Goal: Information Seeking & Learning: Learn about a topic

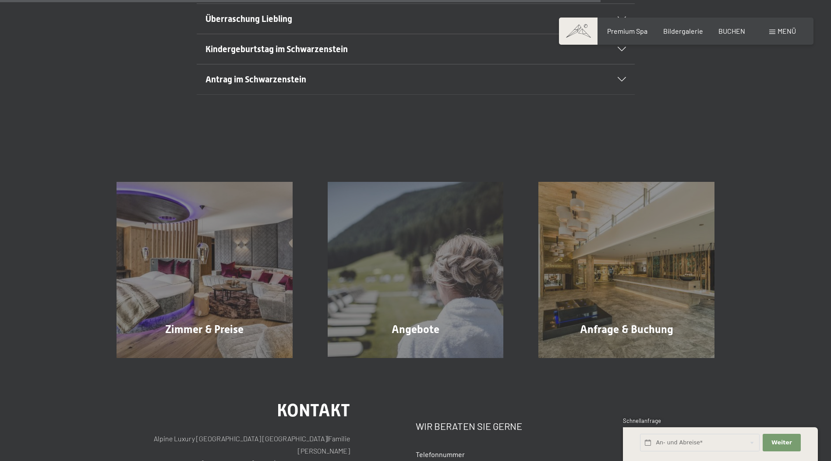
scroll to position [876, 0]
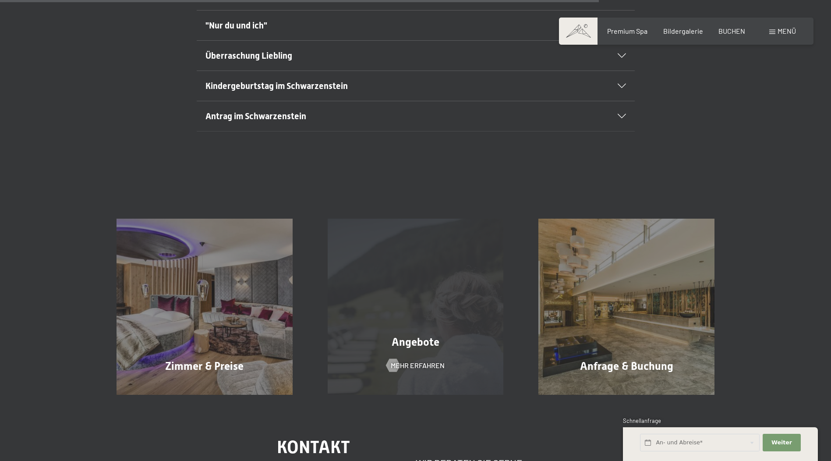
click at [433, 320] on div "Angebote Mehr erfahren" at bounding box center [415, 306] width 211 height 176
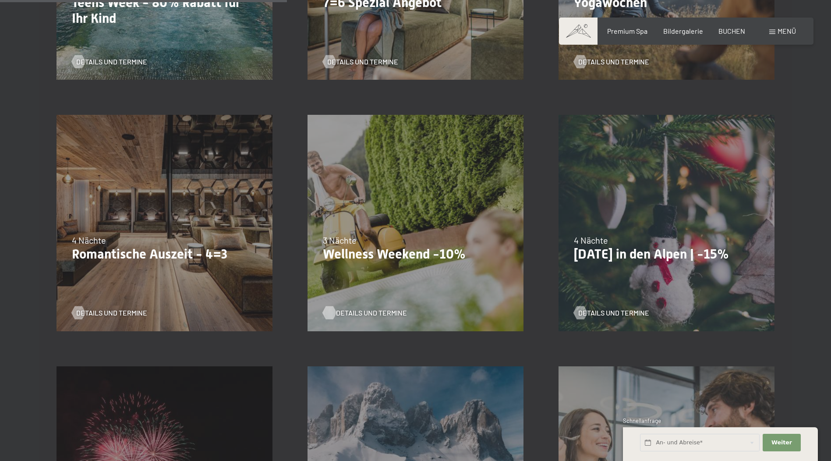
click at [368, 312] on span "Details und Termine" at bounding box center [371, 313] width 71 height 10
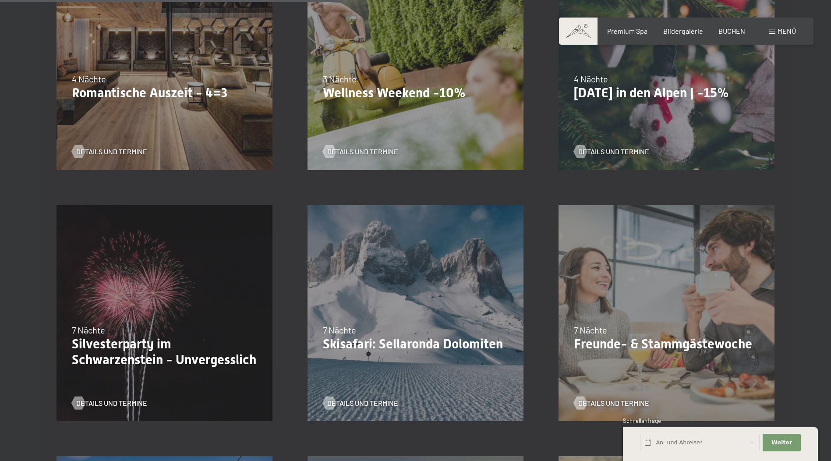
scroll to position [845, 0]
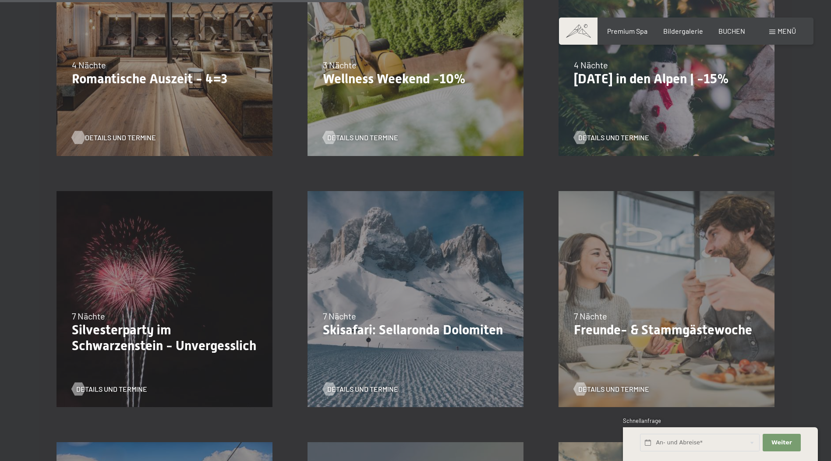
click at [118, 137] on span "Details und Termine" at bounding box center [120, 138] width 71 height 10
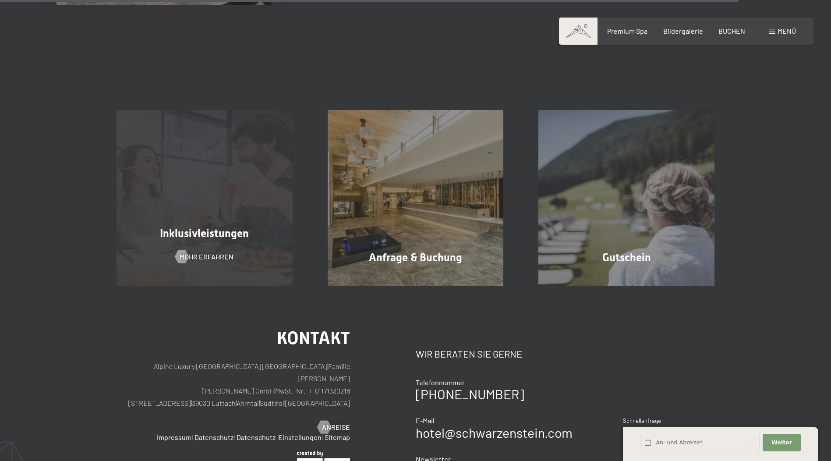
scroll to position [1764, 0]
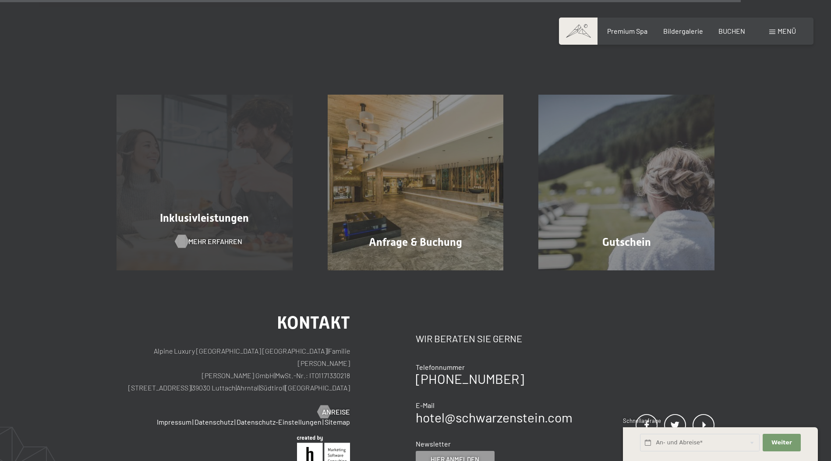
click at [186, 240] on div at bounding box center [181, 240] width 7 height 13
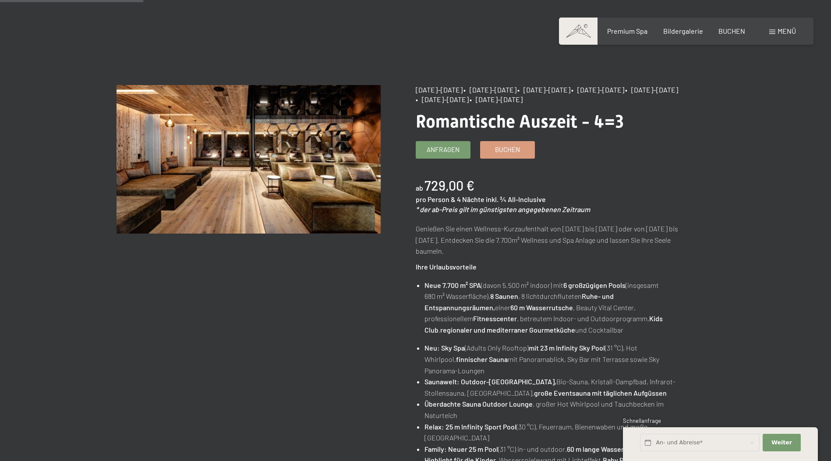
scroll to position [44, 0]
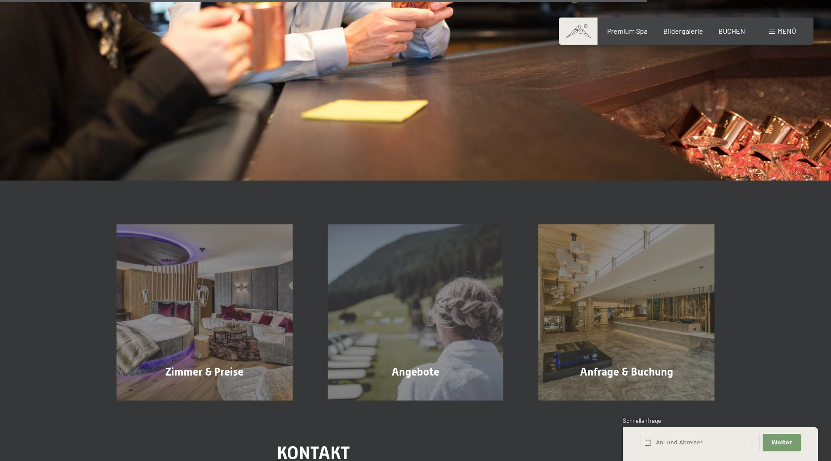
scroll to position [1445, 0]
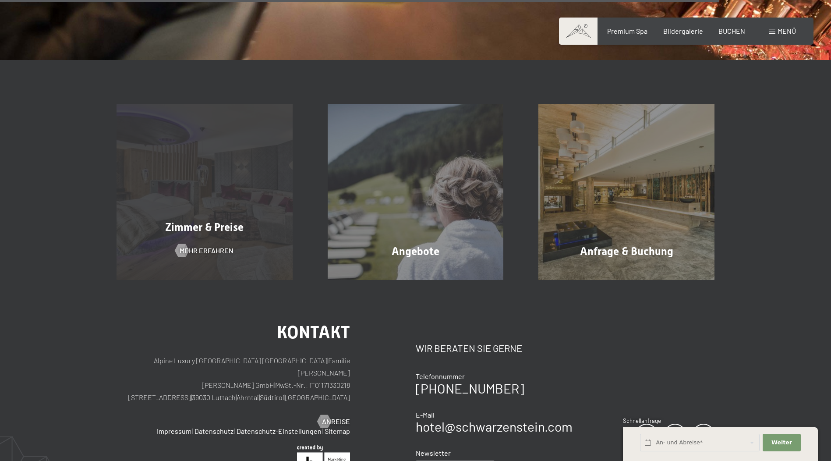
click at [232, 223] on span "Zimmer & Preise" at bounding box center [204, 227] width 78 height 13
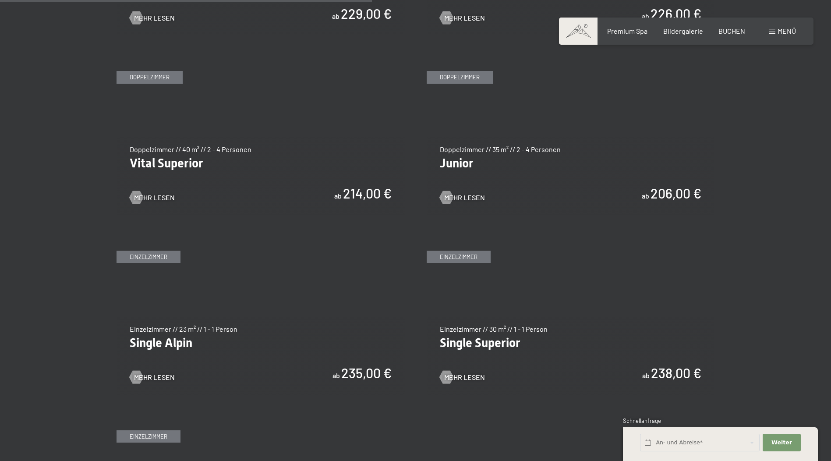
scroll to position [1226, 0]
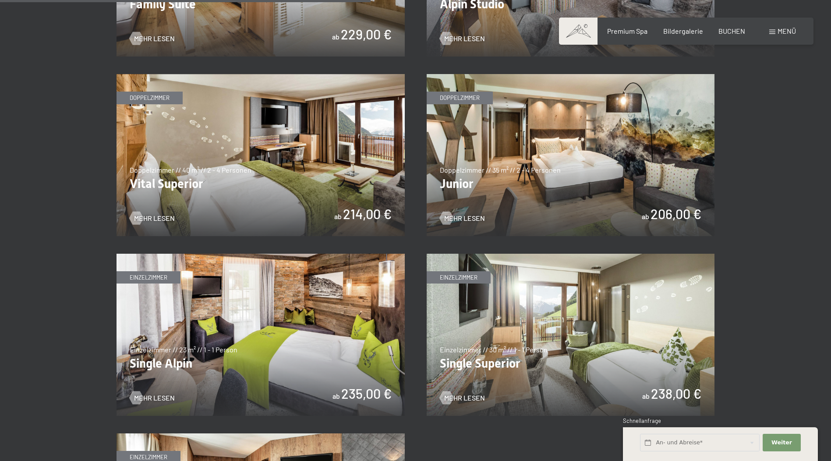
click at [488, 175] on img at bounding box center [570, 155] width 288 height 162
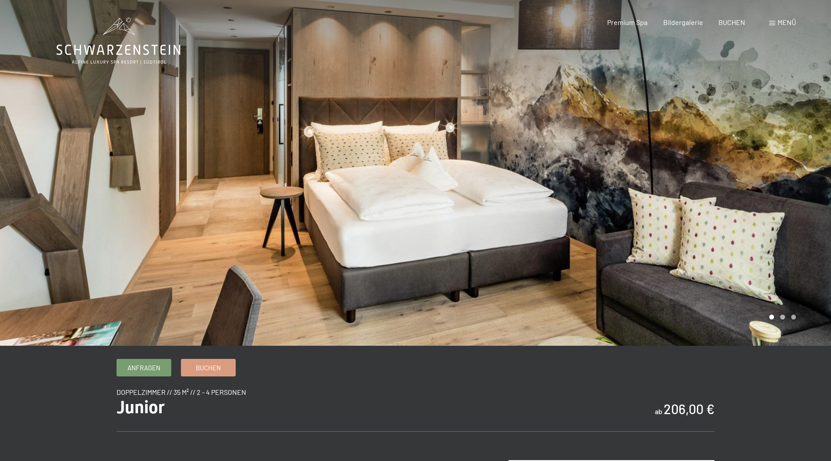
click at [762, 187] on div at bounding box center [624, 172] width 416 height 345
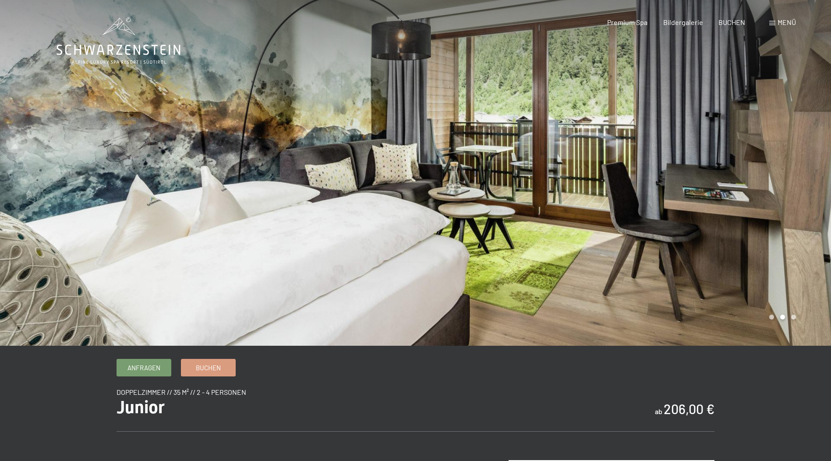
click at [762, 187] on div at bounding box center [624, 172] width 416 height 345
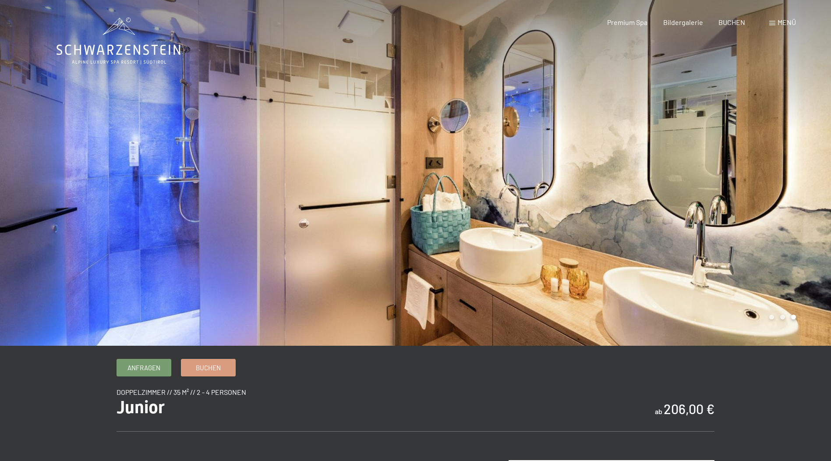
click at [762, 187] on div at bounding box center [624, 172] width 416 height 345
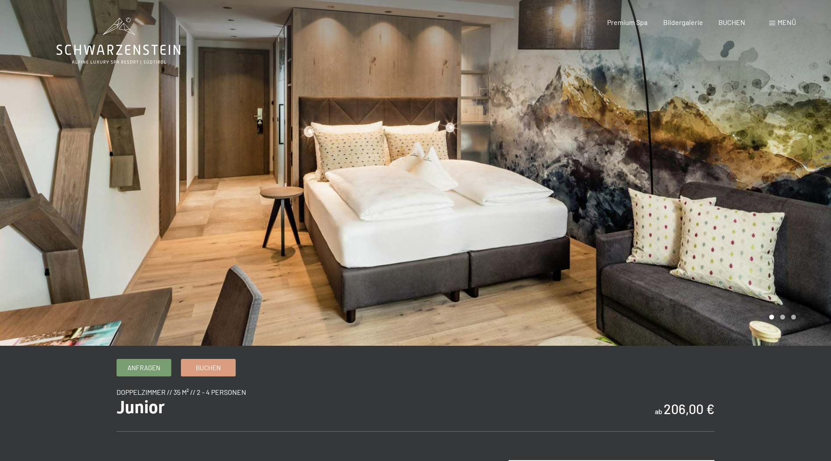
click at [762, 187] on div at bounding box center [624, 172] width 416 height 345
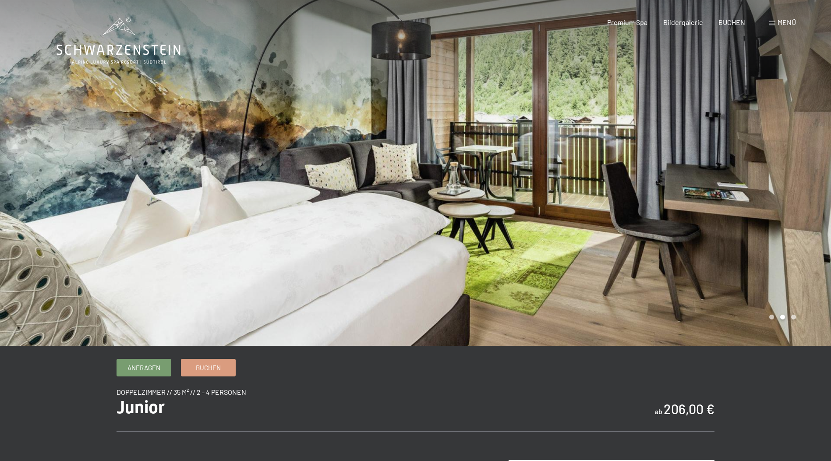
click at [762, 187] on div at bounding box center [624, 172] width 416 height 345
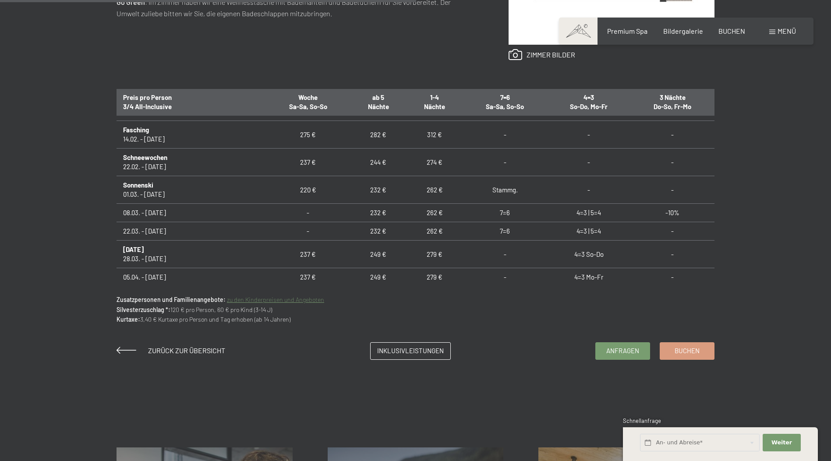
scroll to position [350, 0]
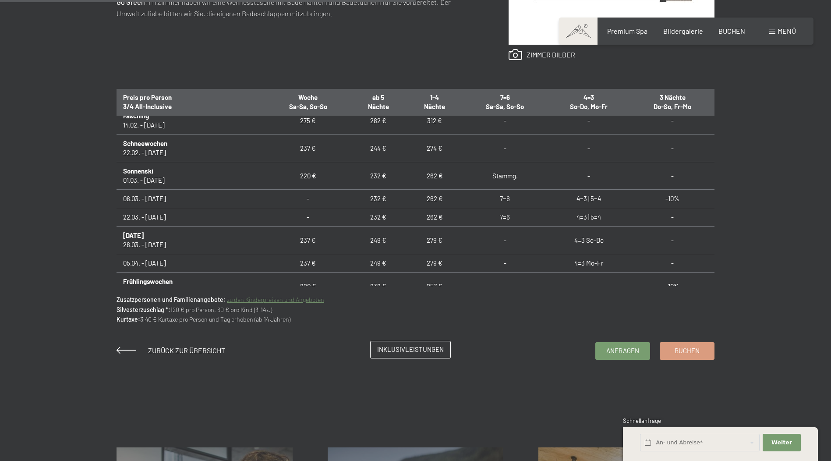
click at [423, 353] on span "Inklusivleistungen" at bounding box center [410, 349] width 67 height 9
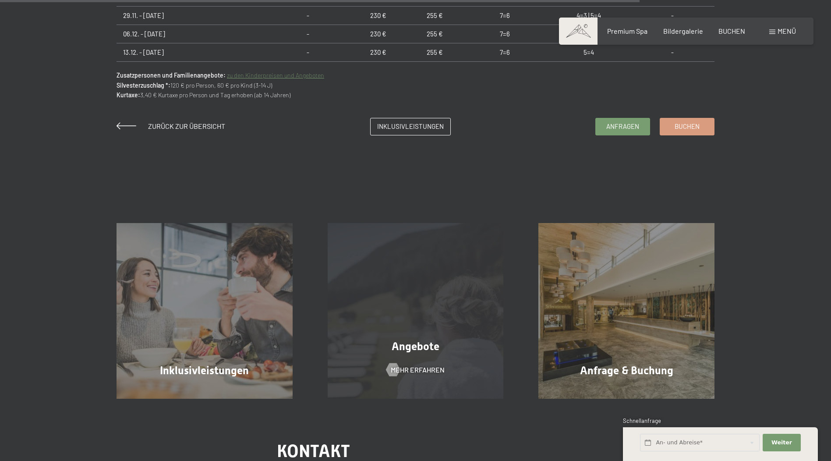
scroll to position [876, 0]
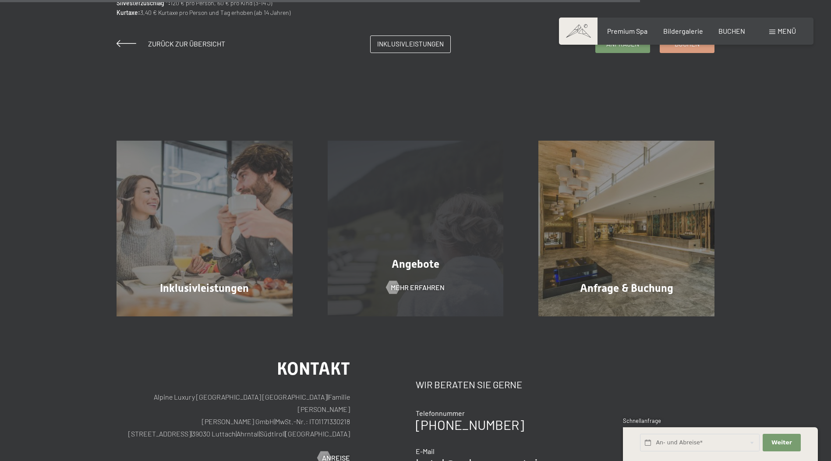
click at [381, 265] on div "Angebote" at bounding box center [415, 263] width 211 height 15
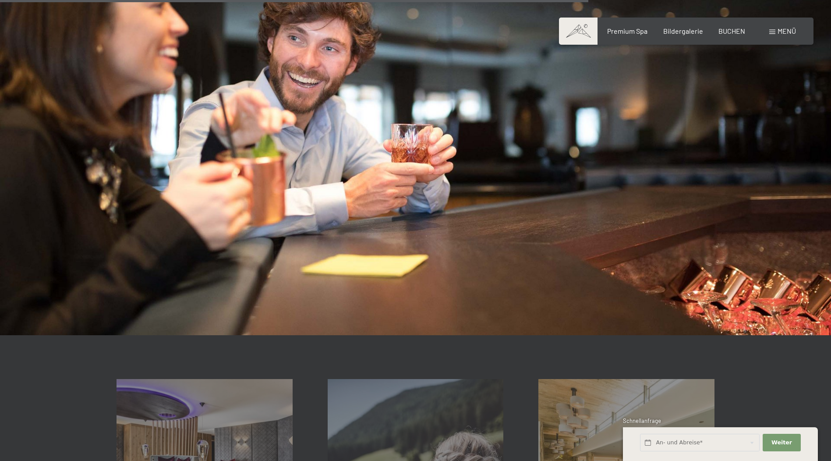
scroll to position [963, 0]
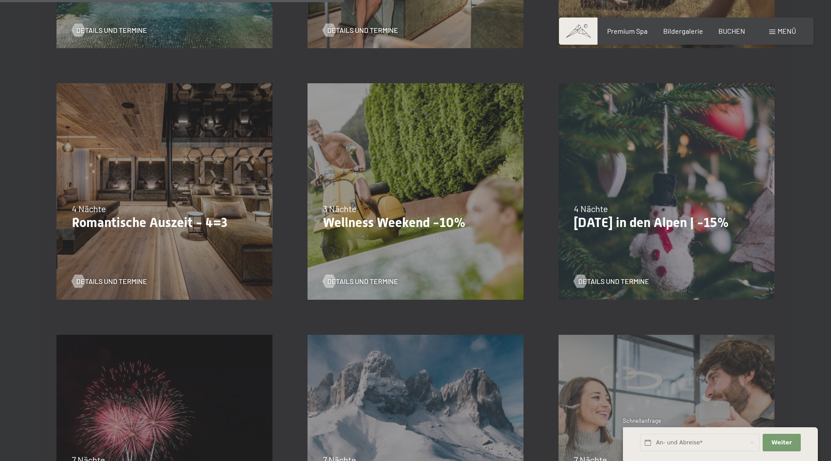
scroll to position [701, 0]
click at [359, 282] on span "Details und Termine" at bounding box center [371, 282] width 71 height 10
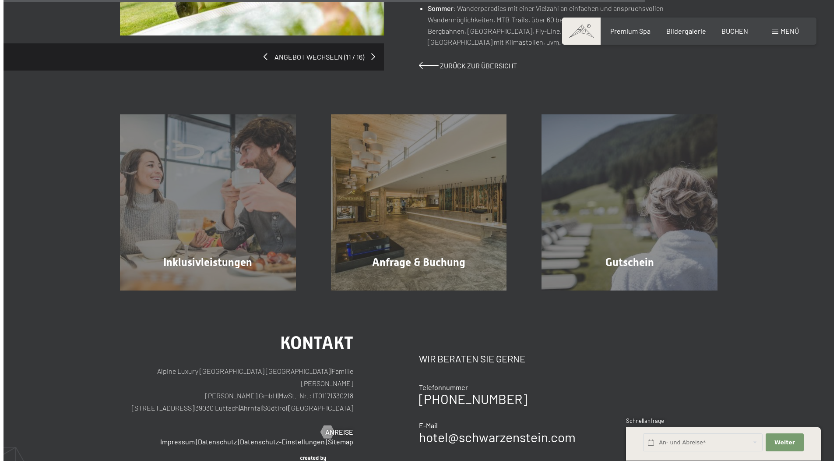
scroll to position [876, 0]
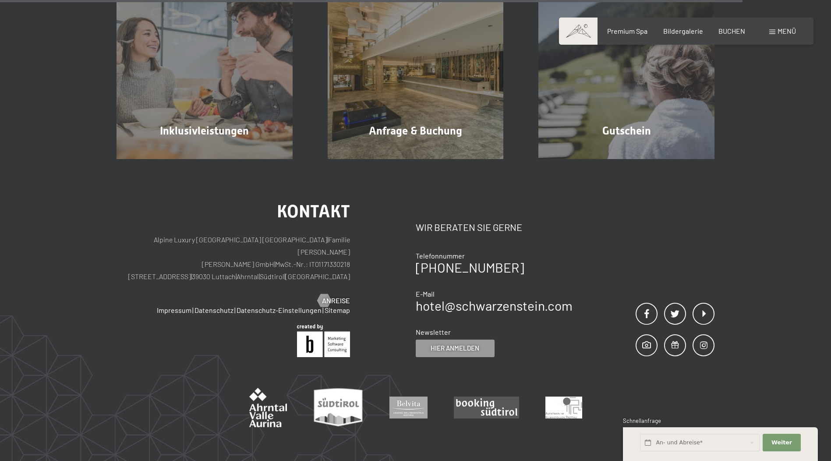
click at [775, 33] on span at bounding box center [772, 32] width 6 height 4
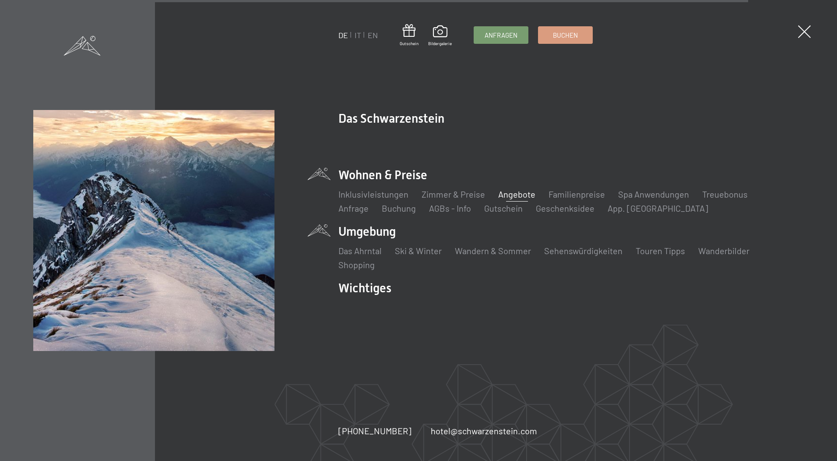
click at [373, 229] on li "Umgebung Das Ahrntal Ski & Winter Skifahren Skischule Wandern & Sommer Wandern …" at bounding box center [570, 247] width 465 height 48
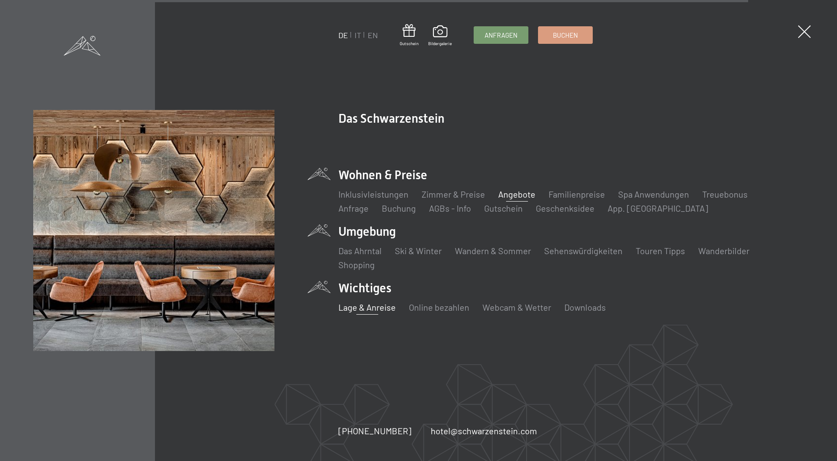
click at [371, 303] on link "Lage & Anreise" at bounding box center [366, 307] width 57 height 11
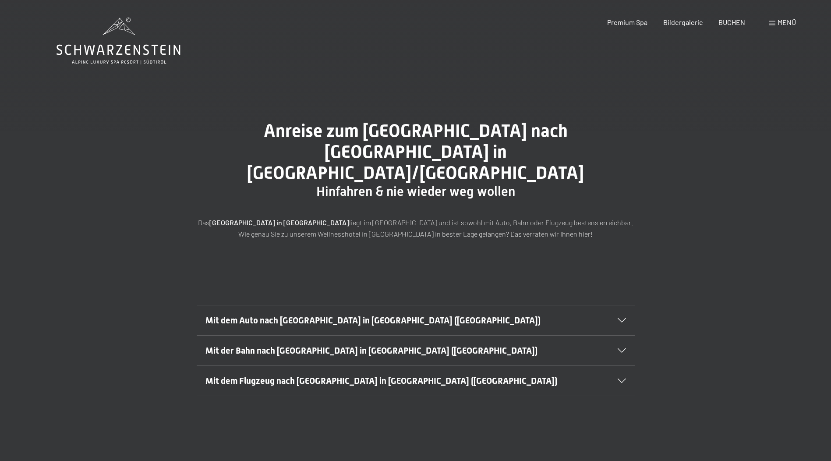
click at [90, 35] on icon at bounding box center [118, 41] width 124 height 47
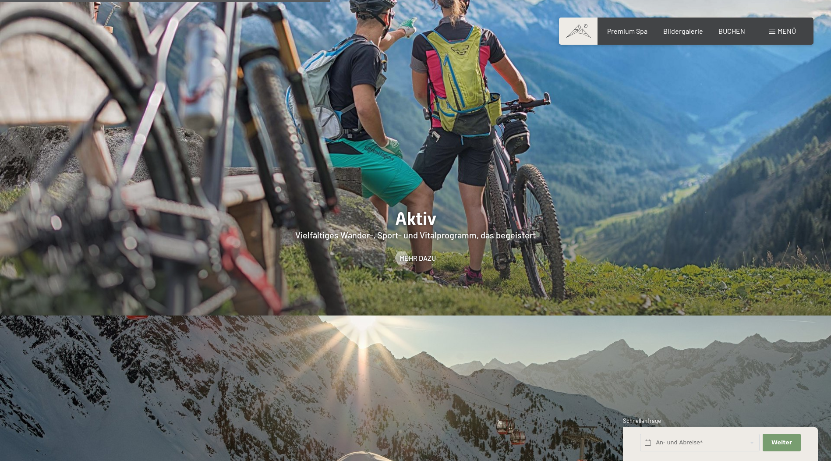
scroll to position [2102, 0]
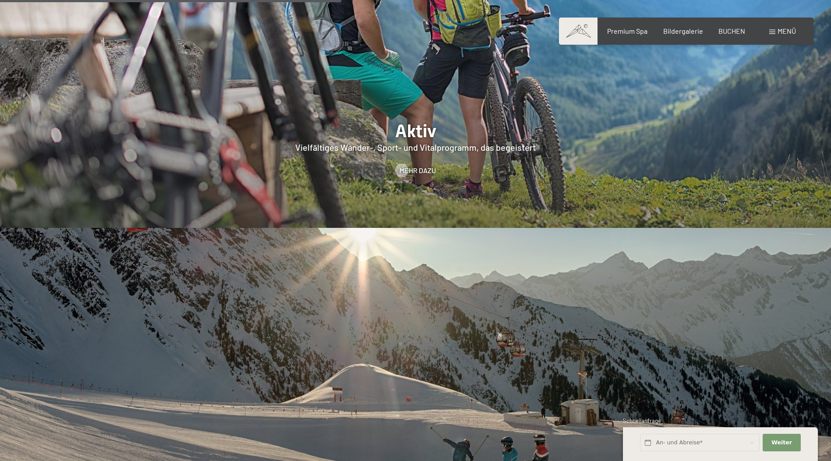
click at [783, 32] on span "Menü" at bounding box center [786, 31] width 18 height 8
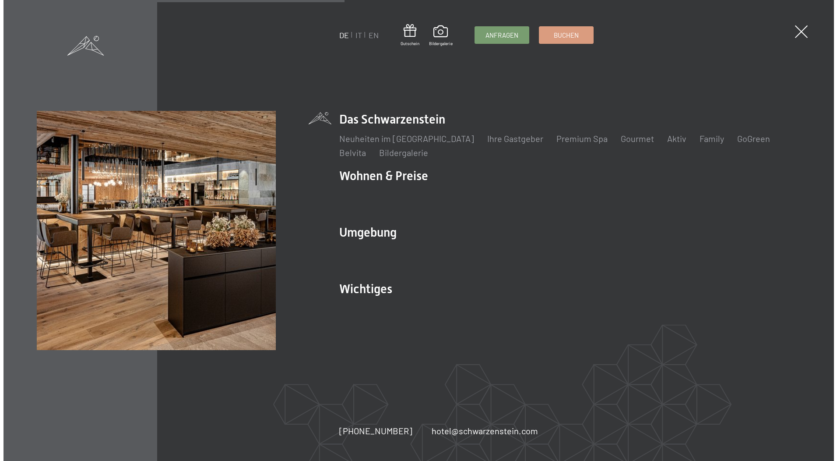
scroll to position [2110, 0]
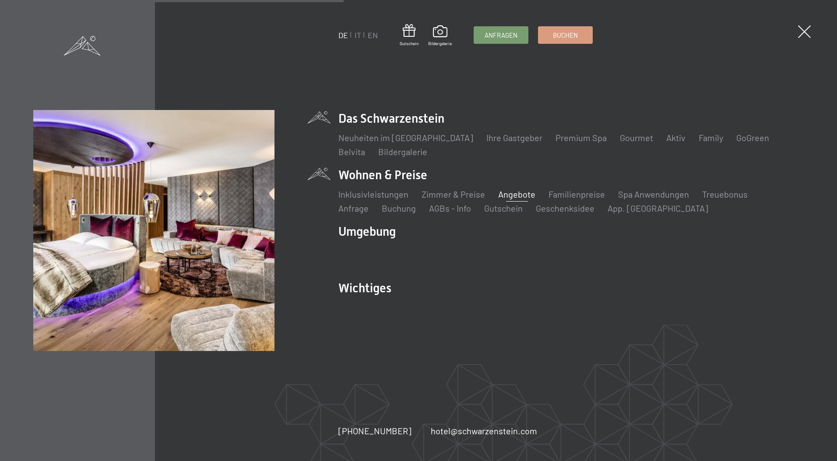
click at [509, 191] on link "Angebote" at bounding box center [516, 194] width 37 height 11
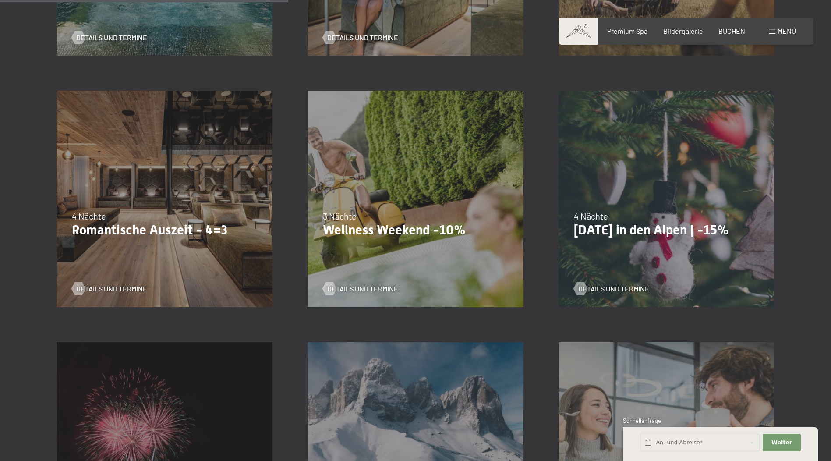
scroll to position [701, 0]
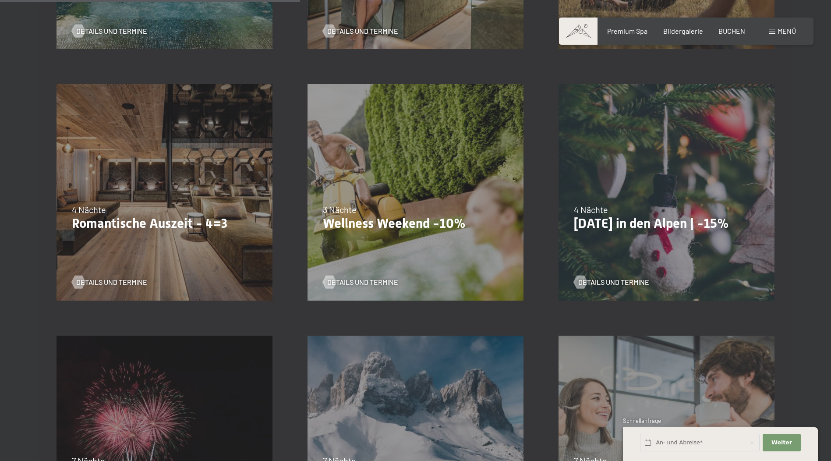
click at [378, 181] on div "13.11.–01.12.2025 11.12.–22.12.2025 15.01.–26.01.2026 12.03.–23.03.2026 14.05.–…" at bounding box center [415, 192] width 251 height 251
click at [375, 282] on span "Details und Termine" at bounding box center [371, 282] width 71 height 10
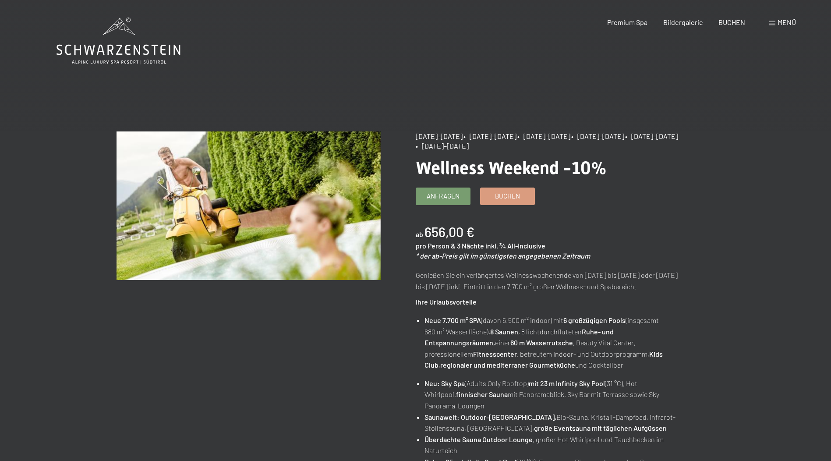
click at [113, 41] on icon at bounding box center [118, 41] width 124 height 47
